Goal: Check status: Check status

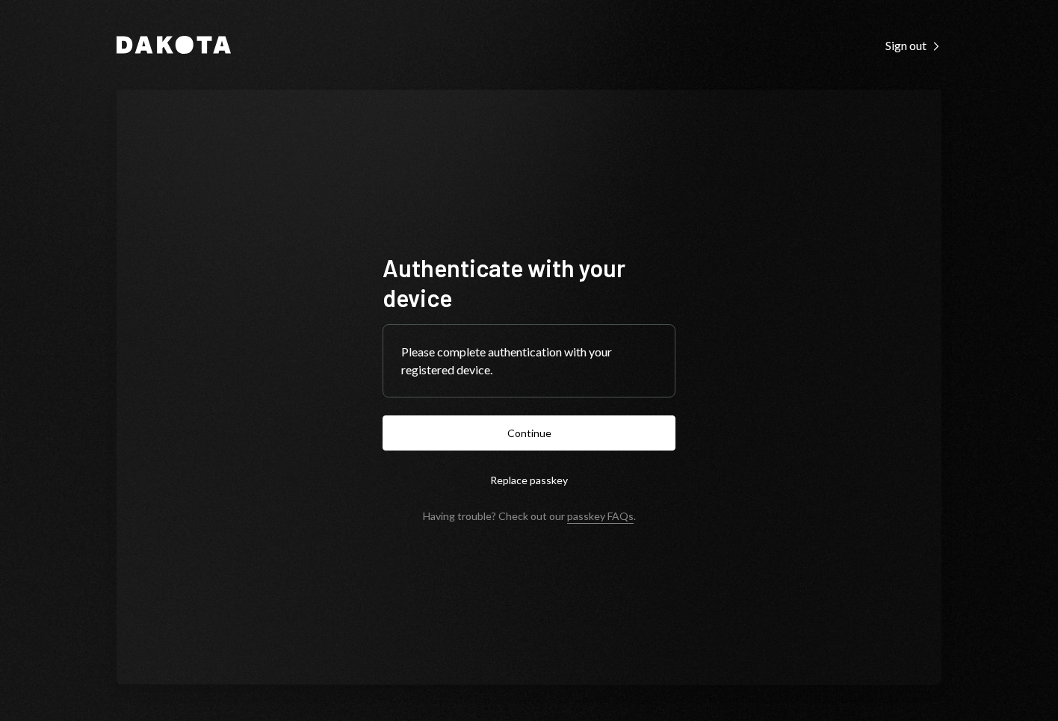
click at [547, 454] on form "Authenticate with your device Please complete authentication with your register…" at bounding box center [529, 388] width 293 height 270
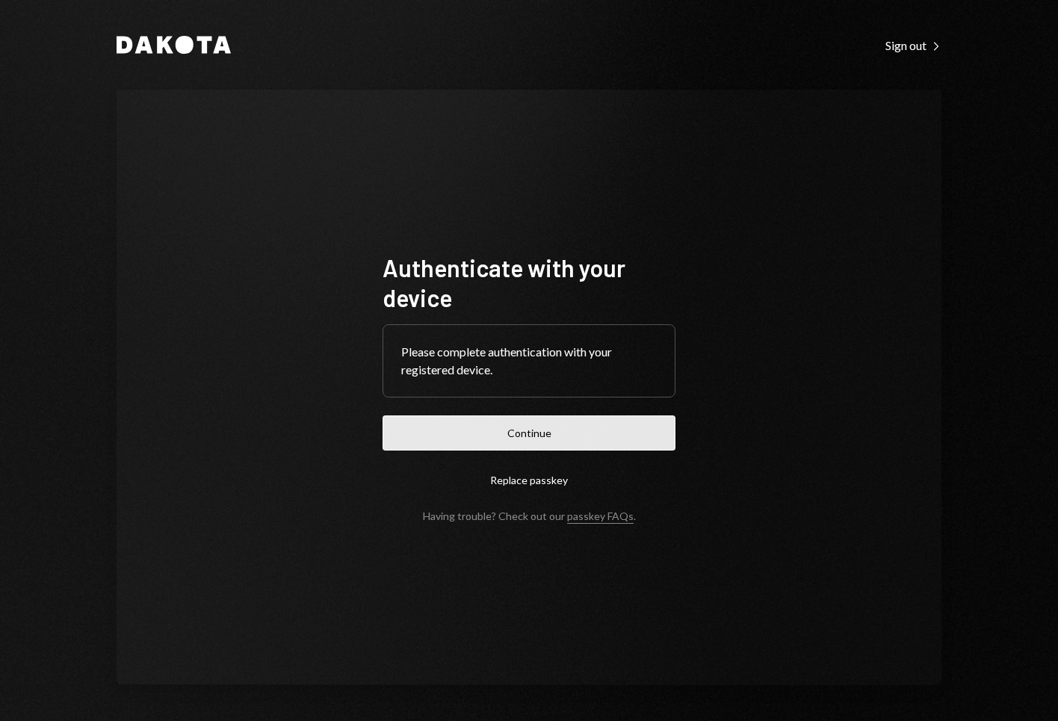
click at [547, 439] on button "Continue" at bounding box center [529, 433] width 293 height 35
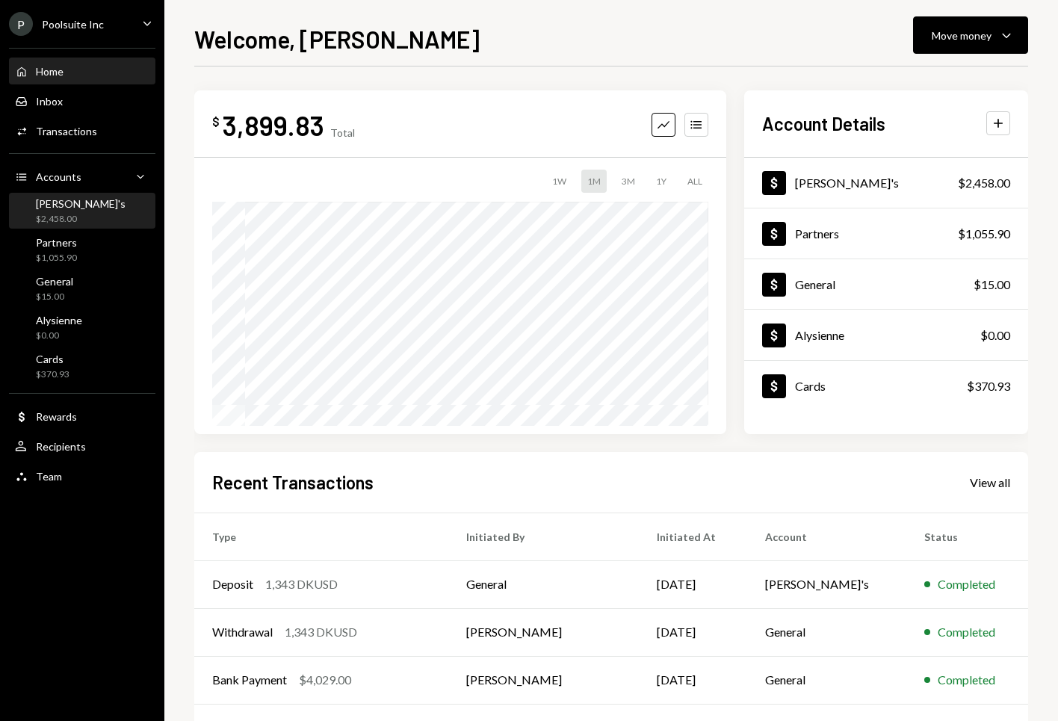
click at [81, 217] on div "[PERSON_NAME]'s $2,458.00" at bounding box center [82, 211] width 135 height 28
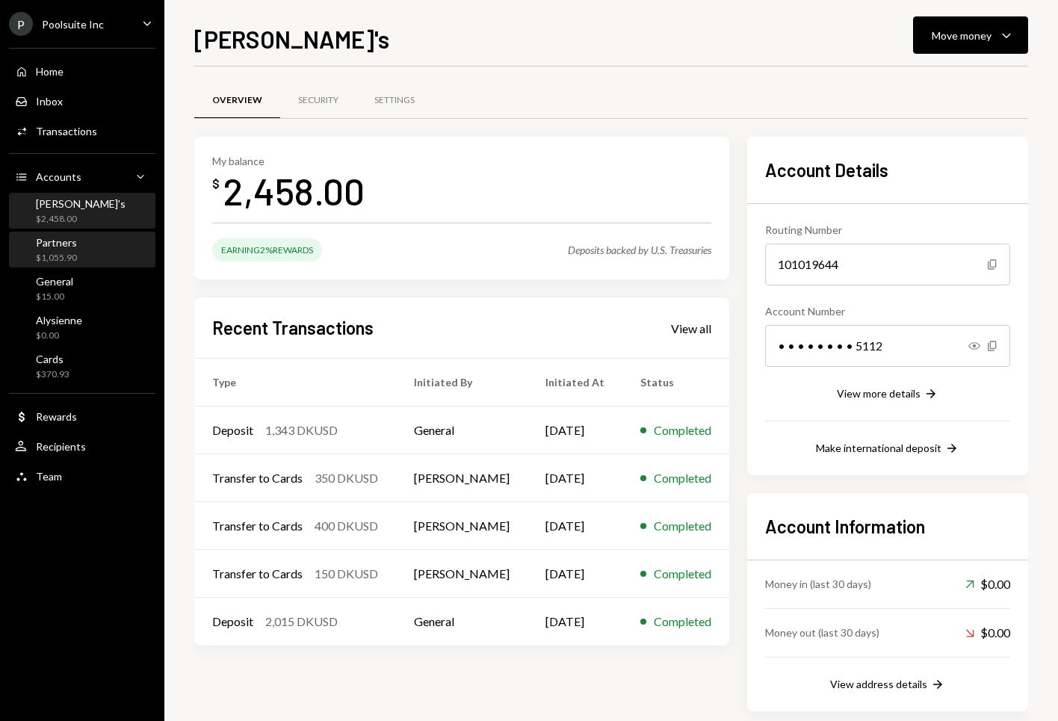
click at [79, 243] on div "Partners $1,055.90" at bounding box center [82, 250] width 135 height 28
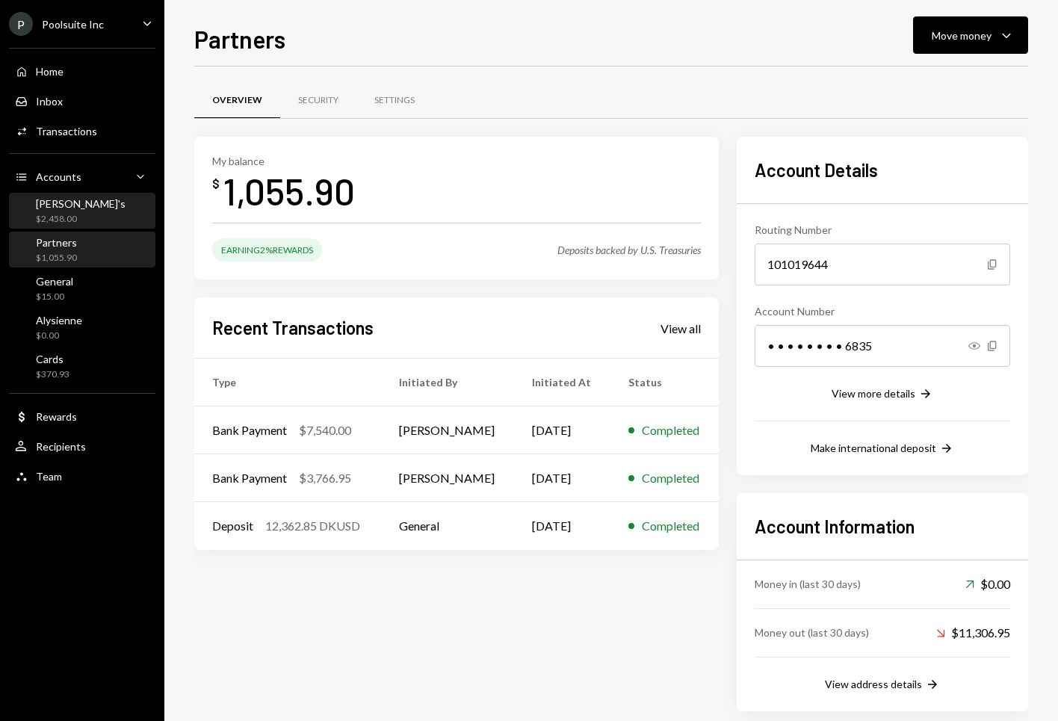
click at [79, 212] on div "[PERSON_NAME]'s $2,458.00" at bounding box center [82, 211] width 135 height 28
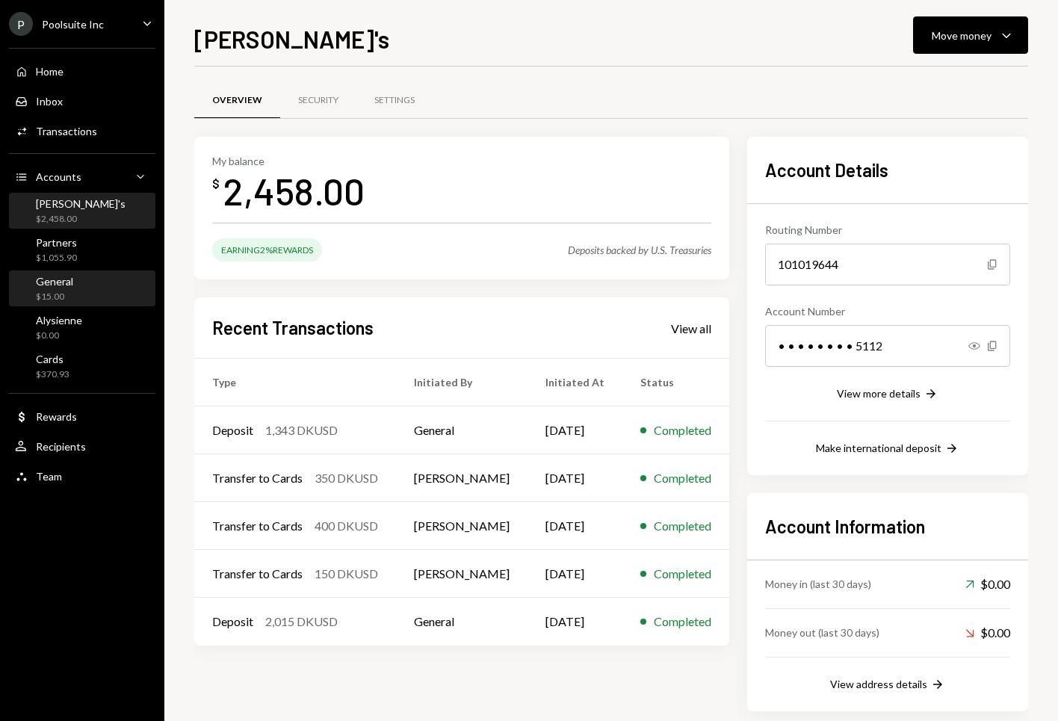
click at [83, 292] on div "General $15.00" at bounding box center [82, 289] width 135 height 28
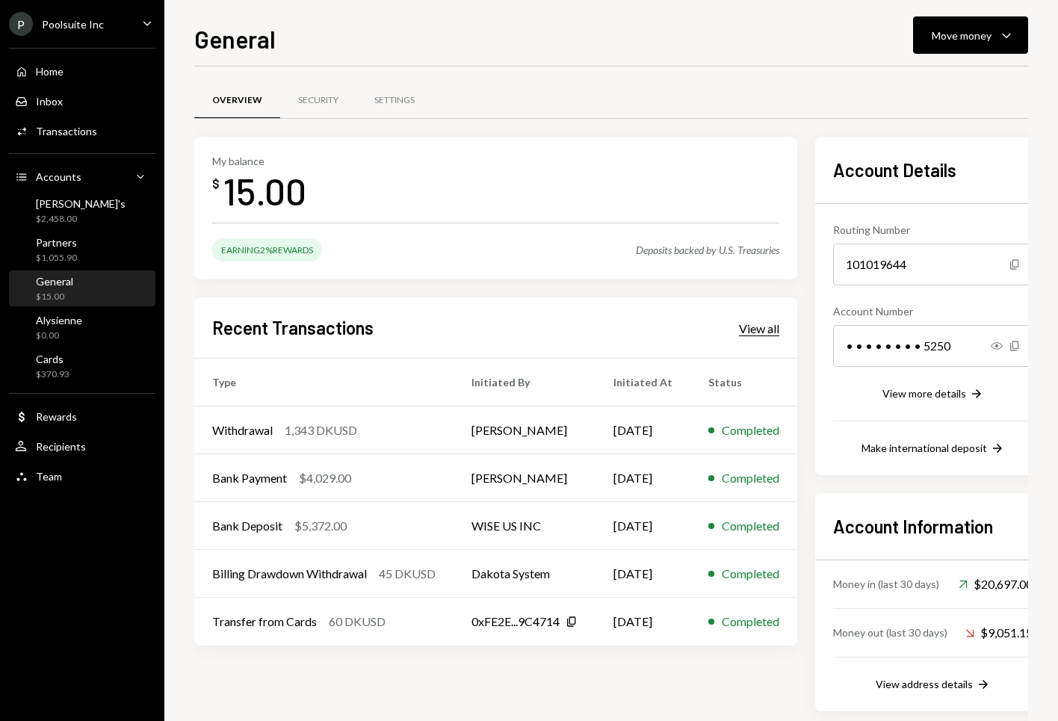
click at [773, 333] on div "View all" at bounding box center [759, 328] width 40 height 15
